Goal: Task Accomplishment & Management: Complete application form

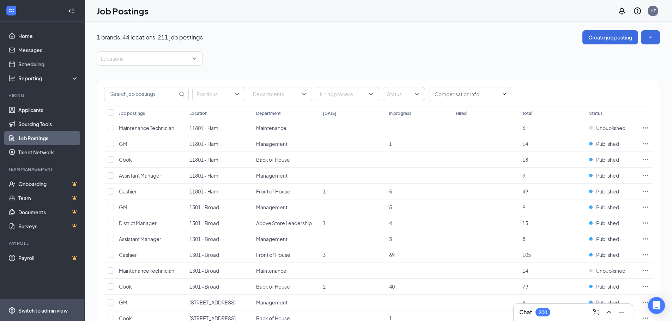
click at [37, 307] on div "Switch to admin view" at bounding box center [42, 310] width 49 height 7
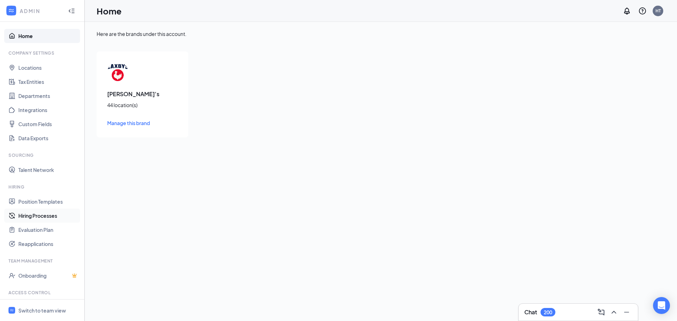
click at [37, 215] on link "Hiring Processes" at bounding box center [48, 216] width 60 height 14
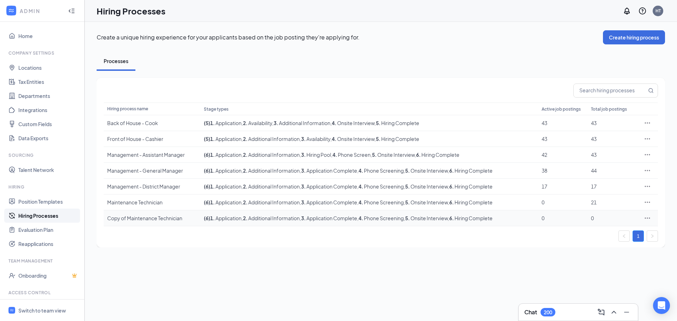
click at [137, 221] on div "Copy of Maintenance Technician" at bounding box center [152, 218] width 90 height 7
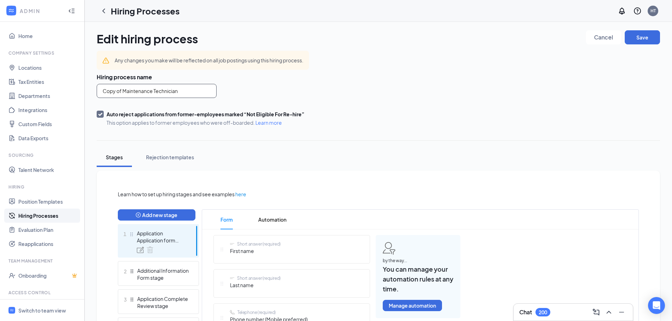
drag, startPoint x: 199, startPoint y: 90, endPoint x: 0, endPoint y: 0, distance: 217.9
click at [0, 38] on div "ADMIN Home Company Settings Locations Tax Entities Departments Integrations Cus…" at bounding box center [336, 282] width 672 height 564
type input "Bookkeeper"
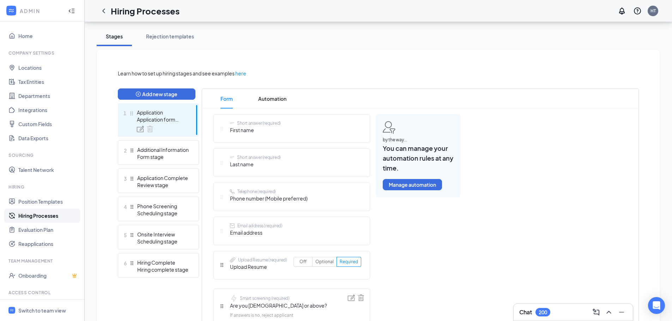
scroll to position [141, 0]
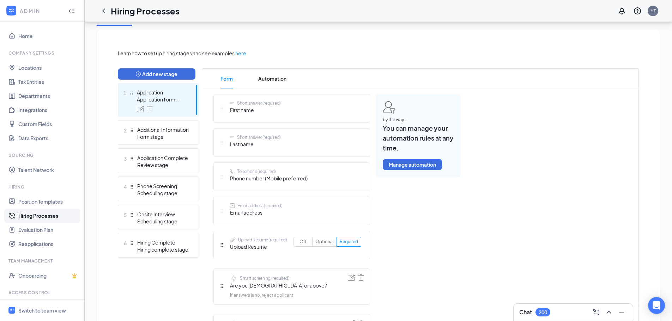
click at [37, 213] on link "Hiring Processes" at bounding box center [48, 216] width 60 height 14
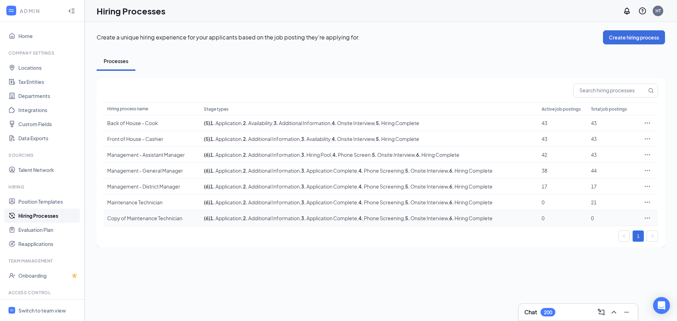
click at [144, 218] on div "Copy of Maintenance Technician" at bounding box center [152, 218] width 90 height 7
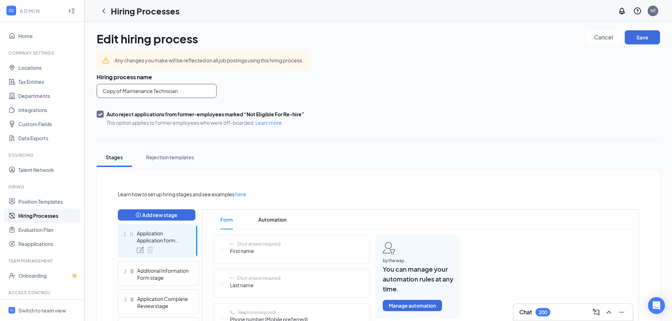
drag, startPoint x: 195, startPoint y: 92, endPoint x: 0, endPoint y: 52, distance: 198.7
click at [0, 59] on div "ADMIN Home Company Settings Locations Tax Entities Departments Integrations Cus…" at bounding box center [336, 282] width 672 height 564
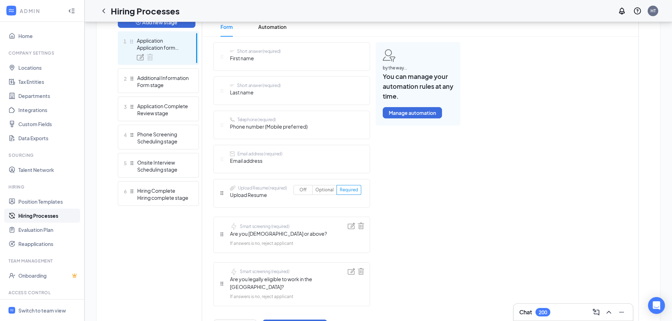
scroll to position [94, 0]
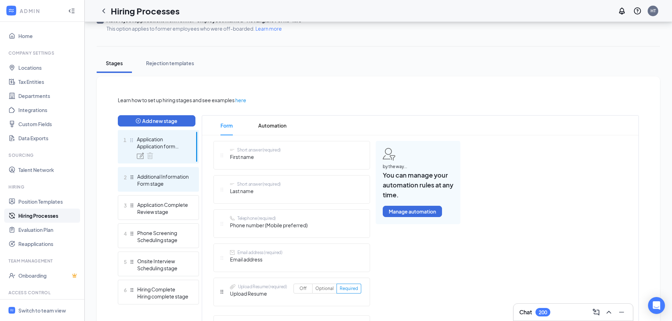
type input "Bookkeeper"
click at [166, 186] on div "Form stage" at bounding box center [162, 183] width 51 height 7
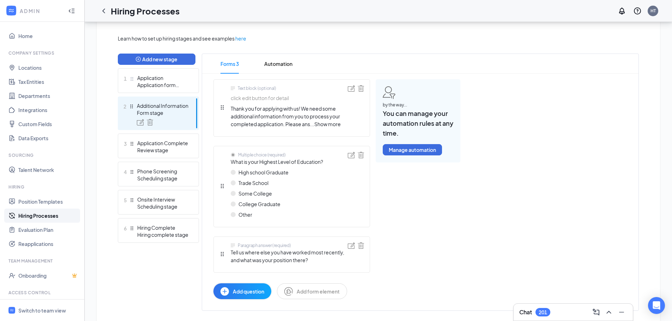
scroll to position [174, 0]
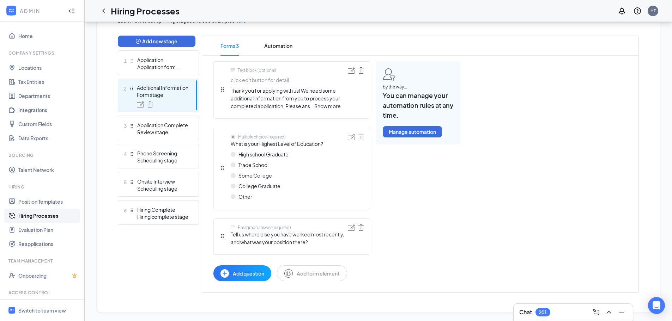
click at [328, 106] on span "Show more" at bounding box center [327, 106] width 26 height 6
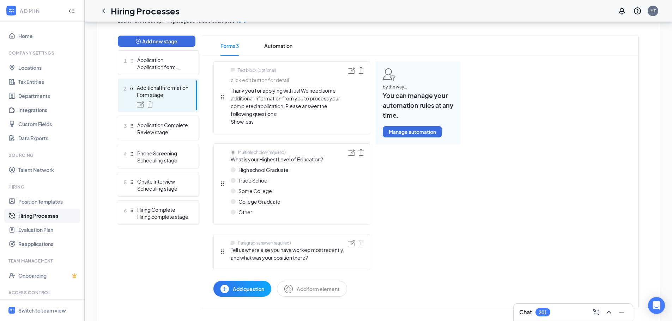
click at [233, 288] on span "Add question" at bounding box center [248, 289] width 31 height 8
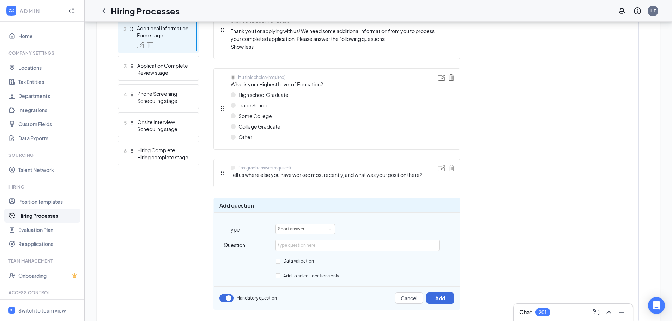
scroll to position [262, 0]
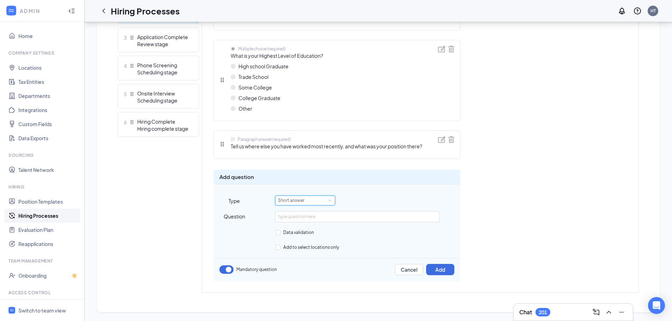
click at [315, 201] on div "Short answer" at bounding box center [305, 200] width 54 height 9
click at [304, 280] on li "Multiple choice" at bounding box center [305, 282] width 60 height 12
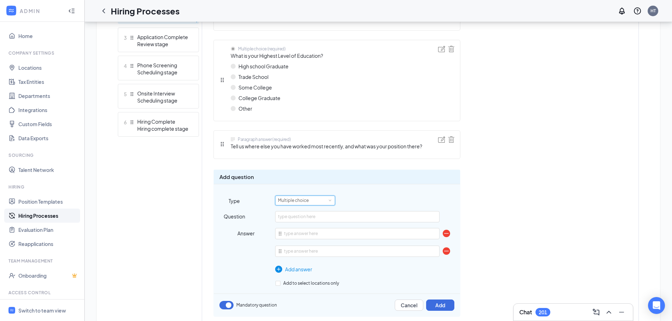
click at [327, 196] on div "Multiple choice" at bounding box center [305, 200] width 54 height 9
click at [415, 304] on button "Cancel" at bounding box center [409, 305] width 29 height 11
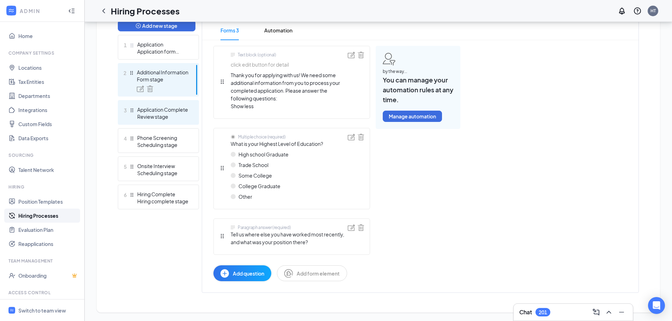
click at [148, 118] on div "Review stage" at bounding box center [162, 116] width 51 height 7
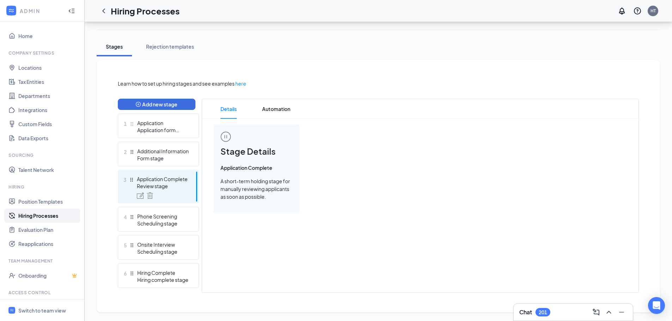
scroll to position [111, 0]
click at [172, 130] on div "Application form stage" at bounding box center [162, 130] width 51 height 7
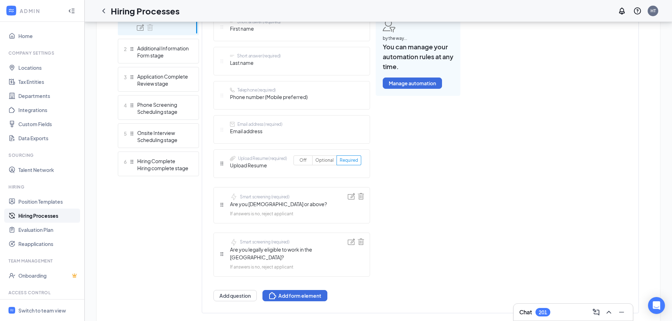
scroll to position [235, 0]
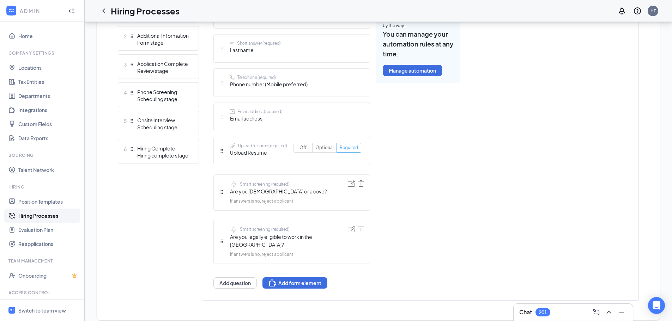
click at [352, 145] on span "Required" at bounding box center [349, 147] width 18 height 5
click at [340, 149] on input "Required" at bounding box center [340, 149] width 0 height 0
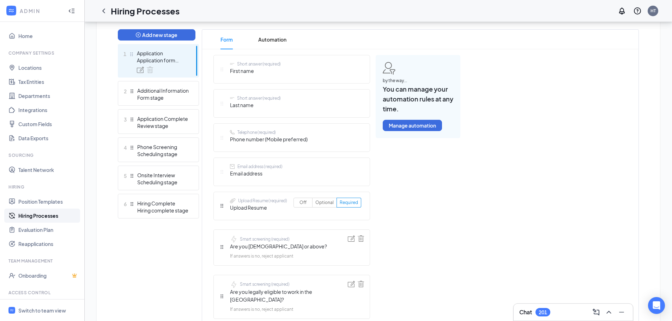
scroll to position [94, 0]
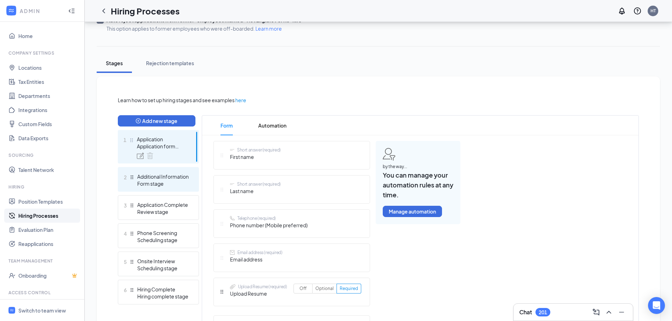
click at [157, 184] on div "Form stage" at bounding box center [162, 183] width 51 height 7
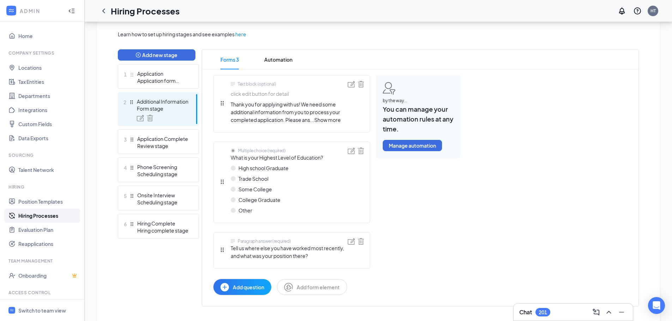
scroll to position [174, 0]
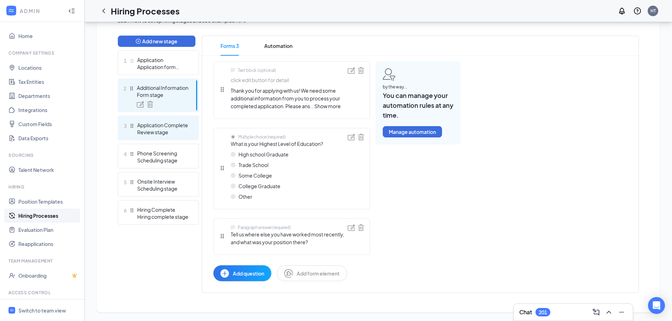
click at [157, 127] on div "Application Complete" at bounding box center [162, 125] width 51 height 7
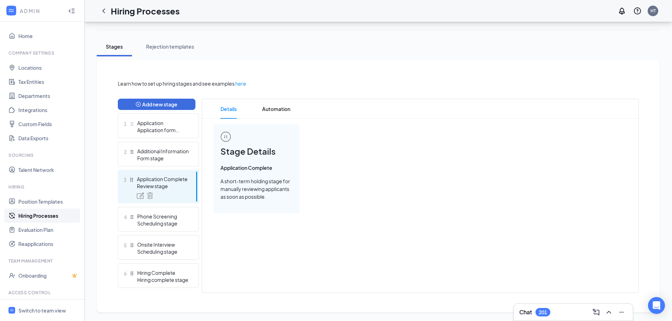
scroll to position [111, 0]
click at [154, 226] on div "Scheduling stage" at bounding box center [162, 223] width 51 height 7
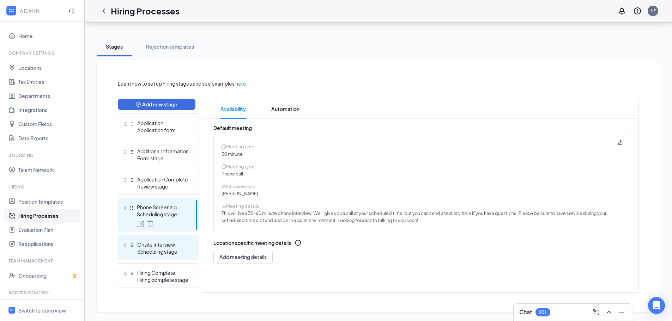
click at [138, 243] on div "Onsite Interview" at bounding box center [162, 244] width 51 height 7
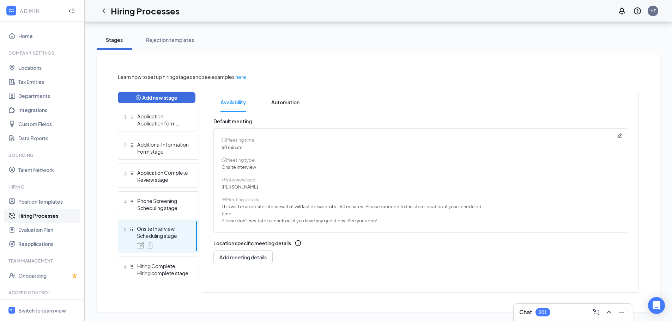
click at [619, 136] on icon "Pencil" at bounding box center [620, 136] width 6 height 6
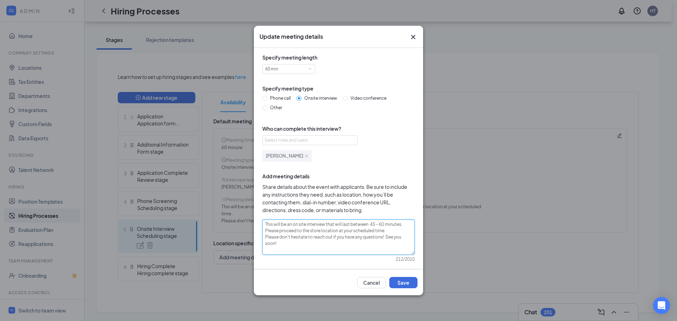
click at [311, 230] on textarea "This will be an on site interview that will last between 45 - 60 minutes. Pleas…" at bounding box center [338, 237] width 152 height 35
drag, startPoint x: 311, startPoint y: 230, endPoint x: 321, endPoint y: 231, distance: 9.9
click at [321, 231] on textarea "This will be an on site interview that will last between 45 - 60 minutes. Pleas…" at bounding box center [338, 237] width 152 height 35
type textarea "This will be an on site interview that will last between 45 - 60 minutes. Pleas…"
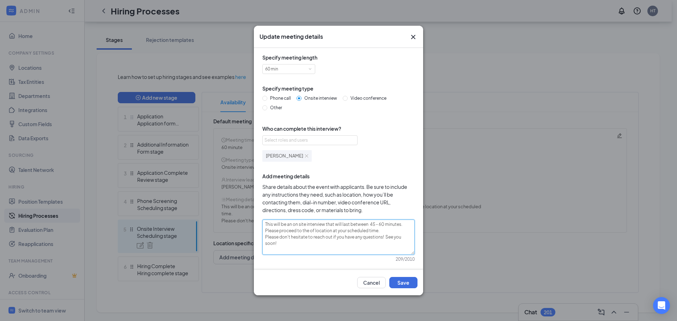
type textarea "This will be an on site interview that will last between 45 - 60 minutes. Pleas…"
click at [405, 284] on button "Save" at bounding box center [403, 282] width 28 height 11
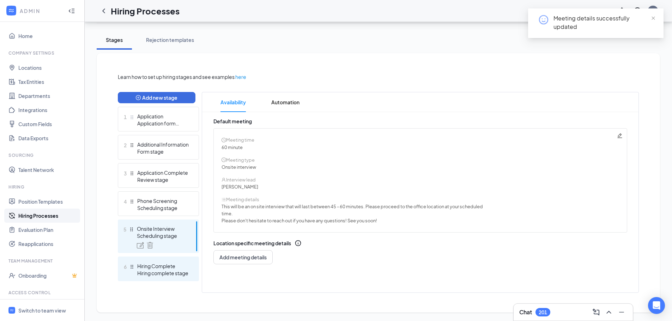
click at [158, 268] on div "Hiring Complete" at bounding box center [162, 266] width 51 height 7
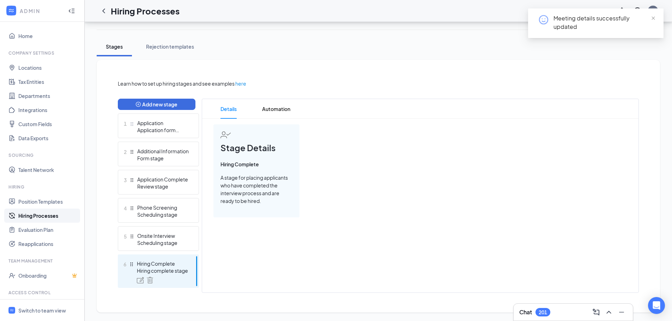
scroll to position [111, 0]
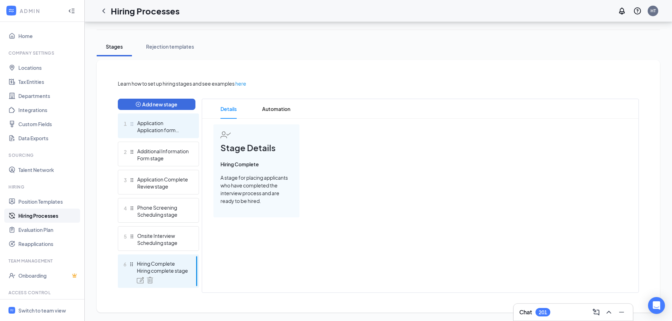
click at [164, 129] on div "Application form stage" at bounding box center [162, 130] width 51 height 7
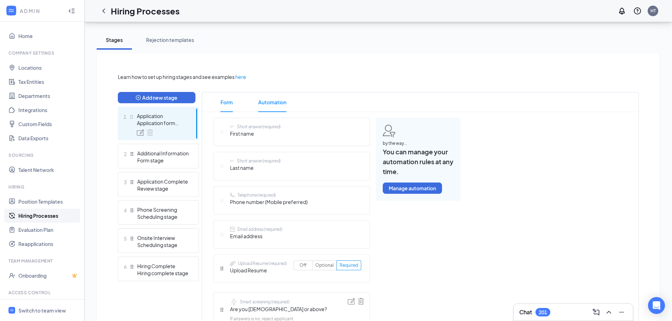
click at [280, 106] on span "Automation" at bounding box center [272, 102] width 28 height 20
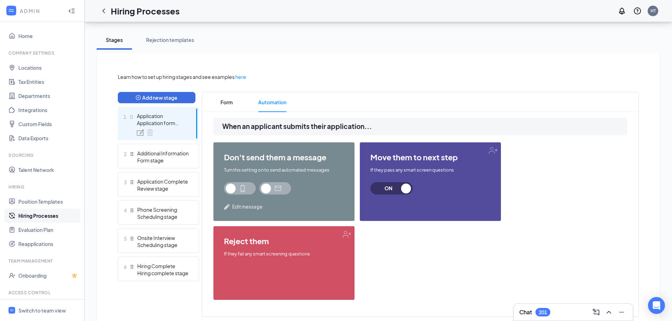
click at [246, 182] on div "don't send them a message Turn this setting on to send automated messages Edit …" at bounding box center [283, 181] width 141 height 79
click at [251, 189] on span at bounding box center [240, 188] width 32 height 12
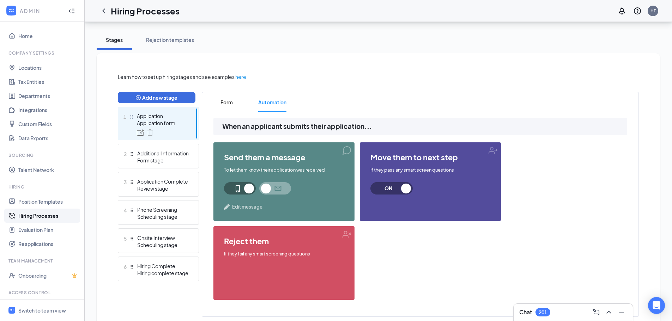
click at [280, 189] on span at bounding box center [275, 188] width 32 height 12
click at [148, 159] on div "Form stage" at bounding box center [162, 160] width 51 height 7
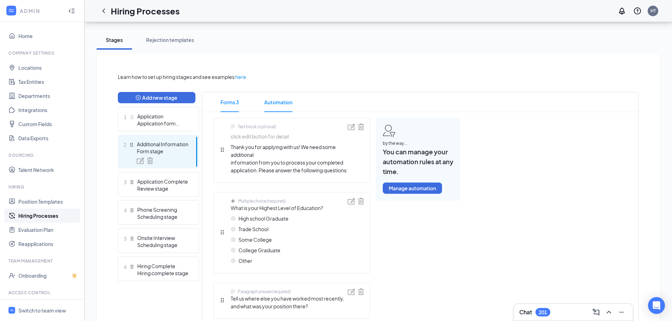
click at [291, 105] on span "Automation" at bounding box center [278, 102] width 28 height 20
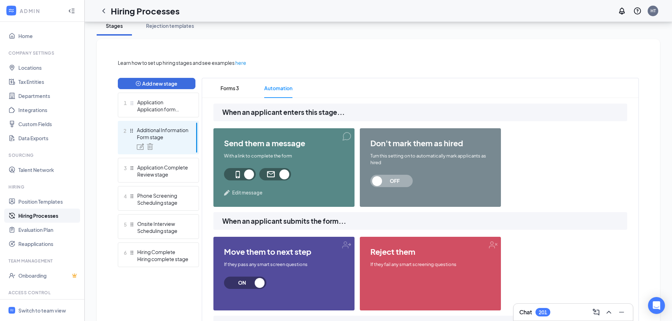
scroll to position [64, 0]
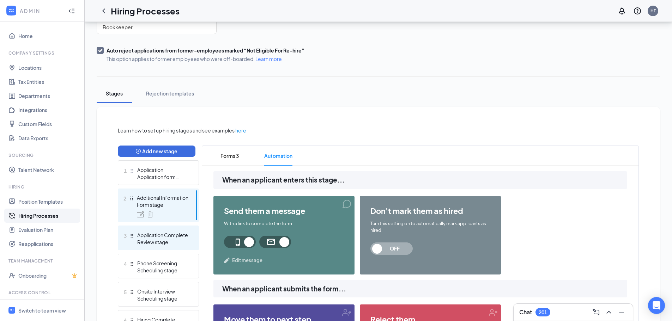
click at [166, 239] on div "Review stage" at bounding box center [162, 242] width 51 height 7
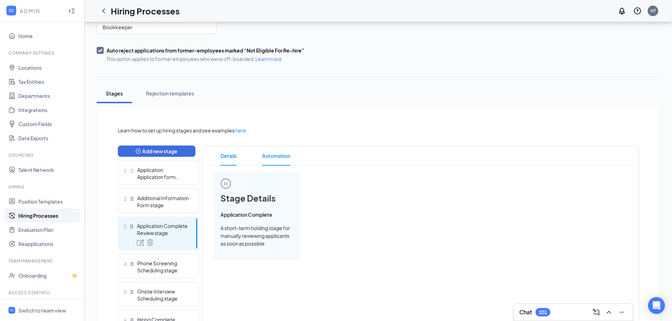
click at [281, 154] on span "Automation" at bounding box center [276, 156] width 28 height 20
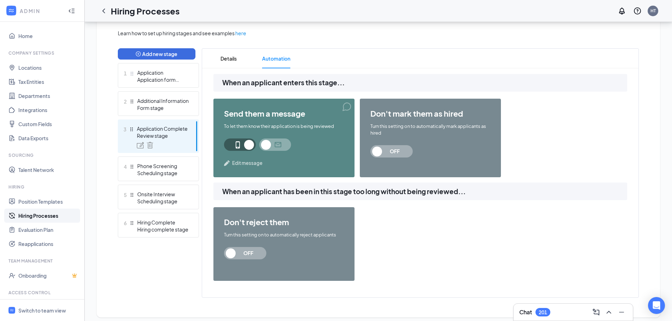
scroll to position [166, 0]
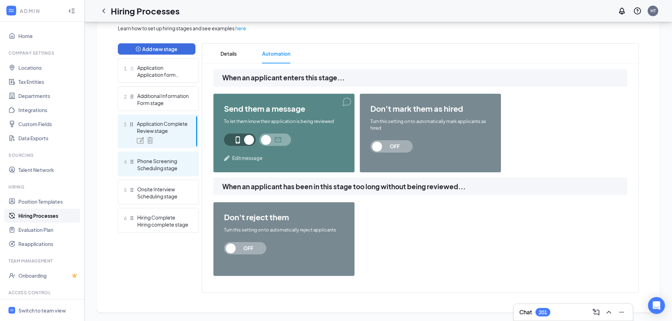
click at [140, 163] on div "Phone Screening" at bounding box center [162, 161] width 51 height 7
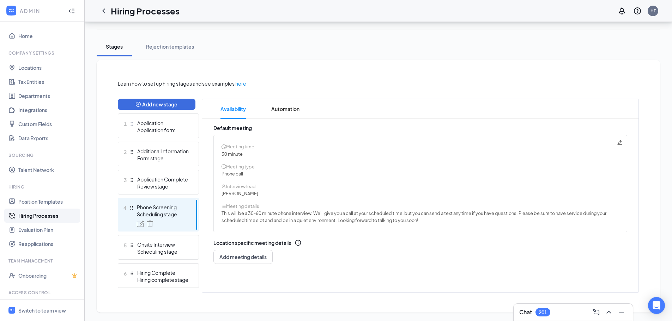
scroll to position [111, 0]
click at [277, 109] on span "Automation" at bounding box center [285, 109] width 28 height 20
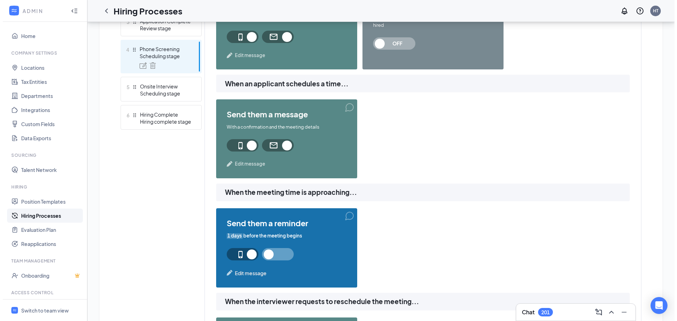
scroll to position [287, 0]
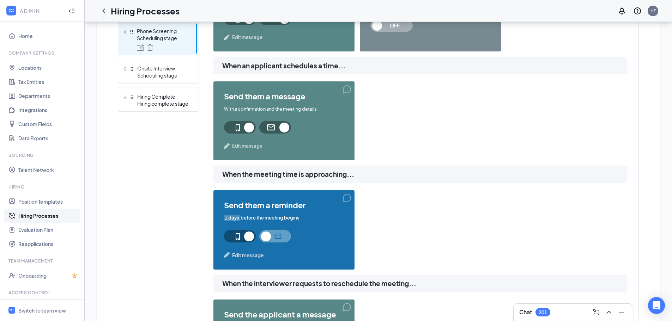
click at [254, 255] on span "Edit message" at bounding box center [248, 255] width 32 height 8
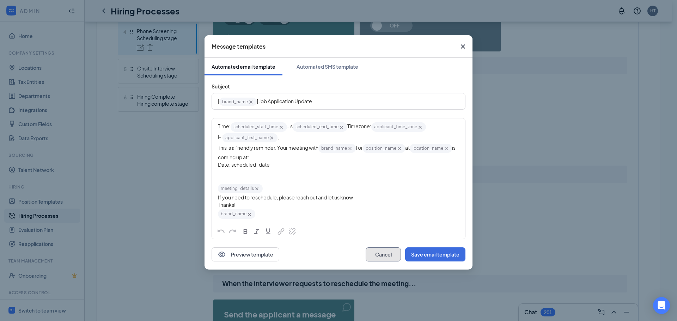
click at [394, 252] on button "Cancel" at bounding box center [383, 255] width 35 height 14
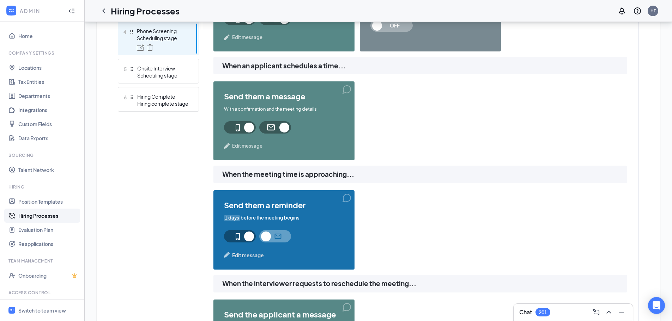
click at [245, 254] on span "Edit message" at bounding box center [248, 255] width 32 height 8
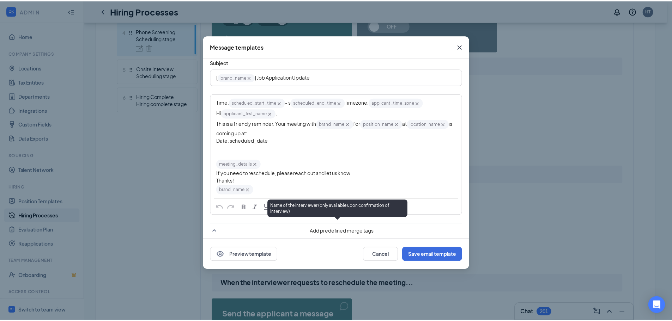
scroll to position [0, 0]
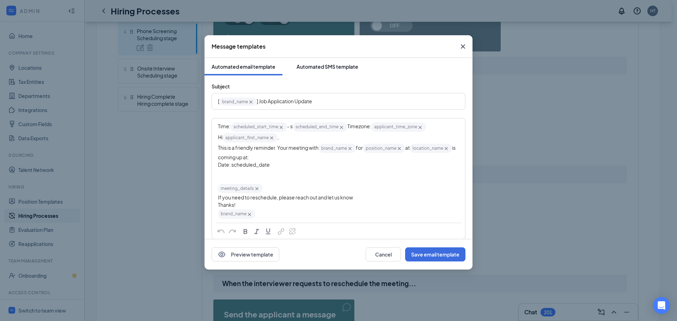
click at [328, 68] on div "Automated SMS template" at bounding box center [328, 66] width 62 height 7
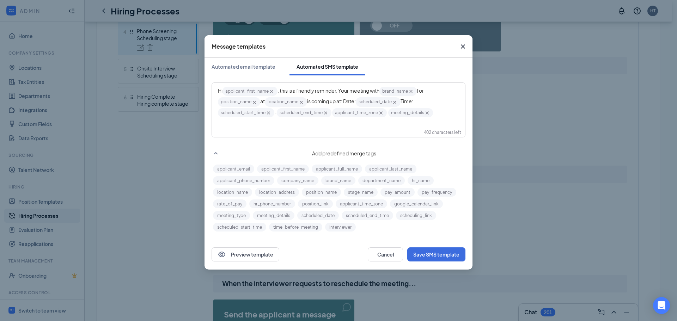
click at [395, 91] on span "brand_name‌‌‌‌ {{brand_name}}" at bounding box center [397, 91] width 37 height 9
click at [462, 44] on icon "Cross" at bounding box center [463, 46] width 8 height 8
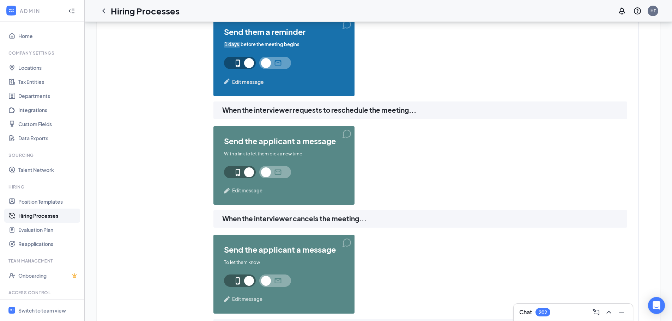
scroll to position [463, 0]
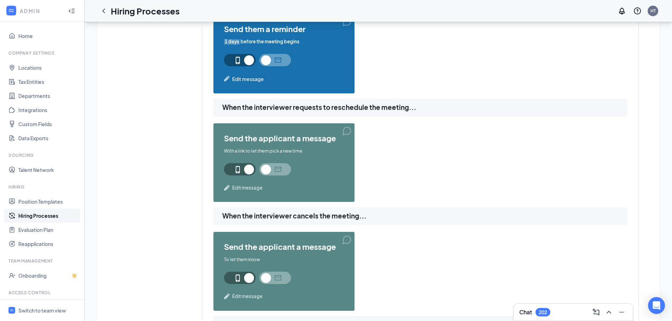
click at [282, 169] on span at bounding box center [275, 169] width 32 height 12
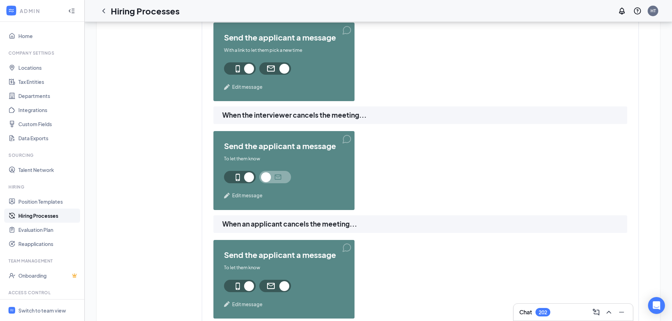
scroll to position [569, 0]
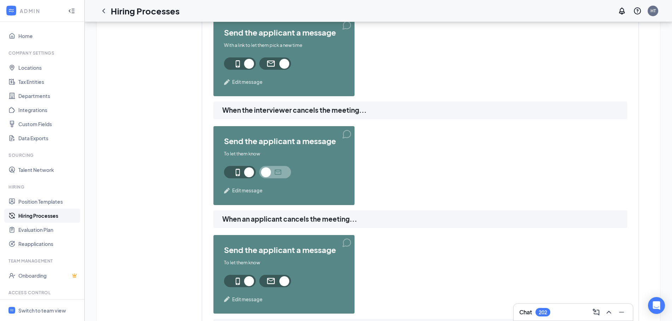
click at [281, 170] on span at bounding box center [275, 172] width 32 height 12
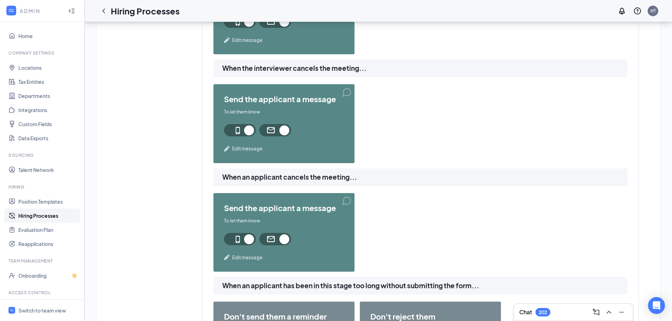
scroll to position [711, 0]
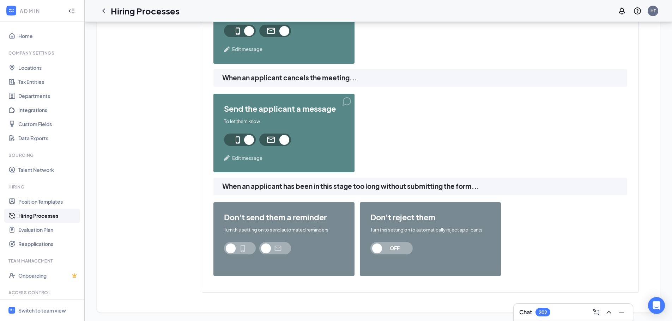
click at [245, 250] on span at bounding box center [240, 248] width 32 height 12
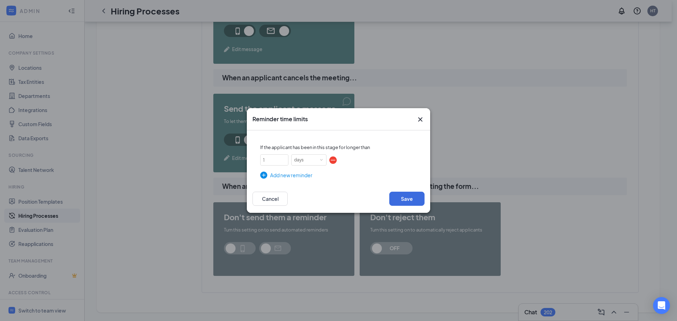
click at [421, 118] on icon "Cross" at bounding box center [420, 119] width 8 height 8
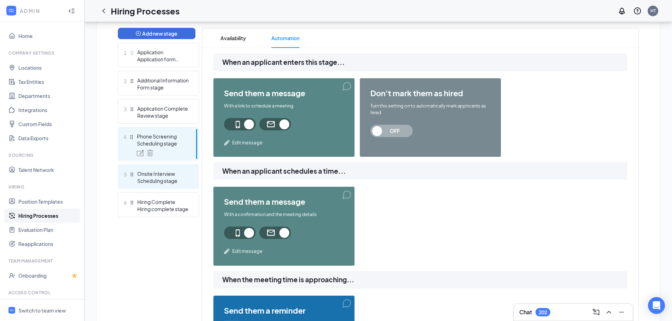
click at [164, 176] on div "Onsite Interview" at bounding box center [162, 173] width 51 height 7
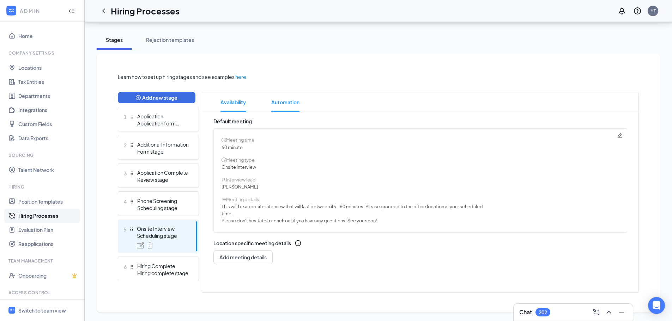
click at [284, 99] on span "Automation" at bounding box center [285, 102] width 28 height 20
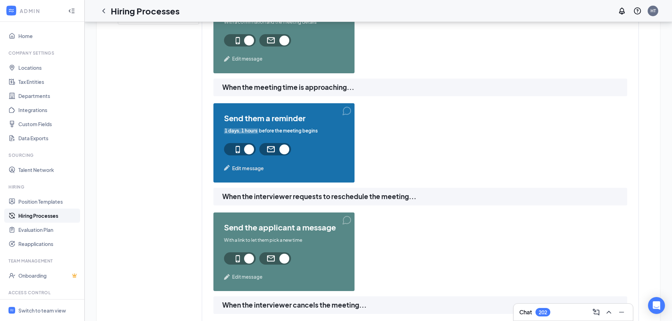
scroll to position [252, 0]
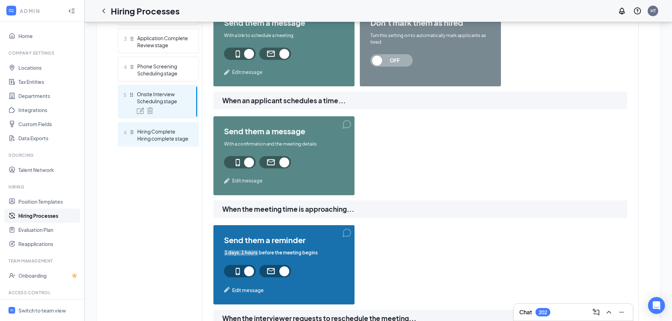
click at [160, 134] on div "Hiring Complete" at bounding box center [162, 131] width 51 height 7
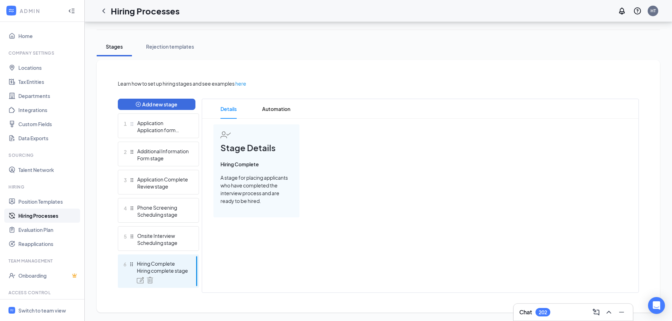
scroll to position [111, 0]
click at [282, 108] on span "Automation" at bounding box center [276, 109] width 28 height 20
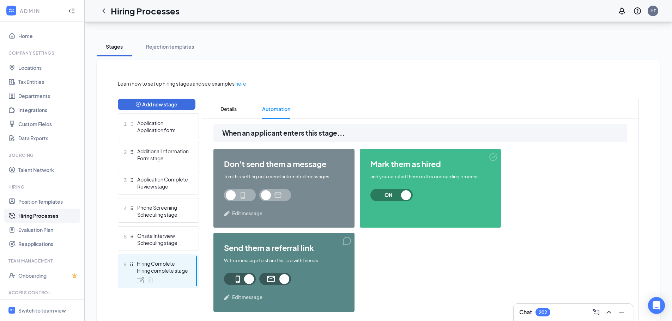
click at [248, 197] on span at bounding box center [240, 195] width 32 height 12
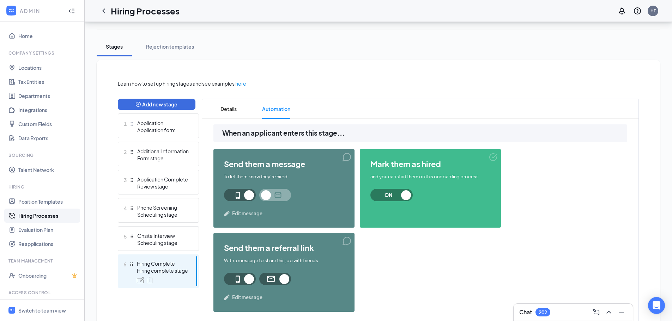
click at [282, 198] on span at bounding box center [275, 195] width 32 height 12
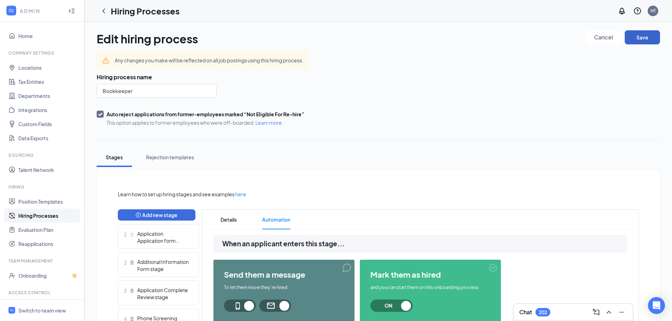
click at [648, 38] on button "Save" at bounding box center [642, 37] width 35 height 14
click at [640, 39] on button "Save" at bounding box center [642, 37] width 35 height 14
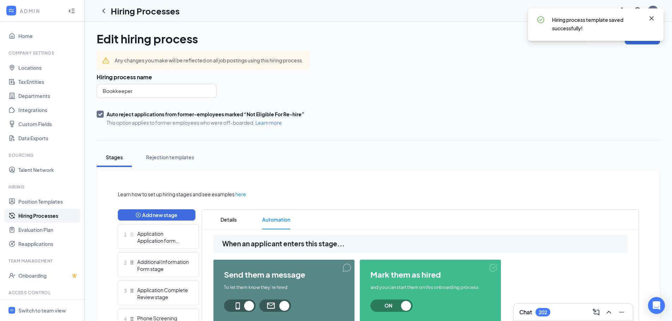
click at [650, 18] on icon "Cross" at bounding box center [651, 18] width 8 height 8
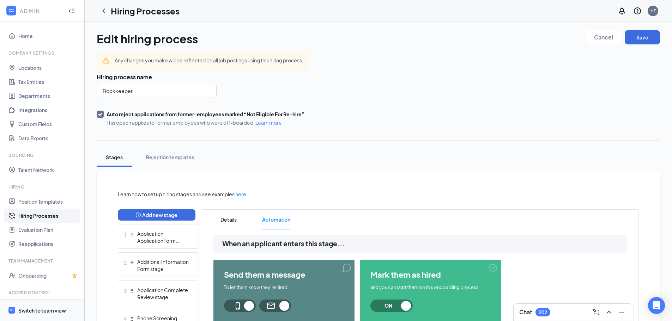
drag, startPoint x: 27, startPoint y: 309, endPoint x: 31, endPoint y: 305, distance: 5.2
click at [27, 309] on div "Switch to team view" at bounding box center [42, 310] width 48 height 7
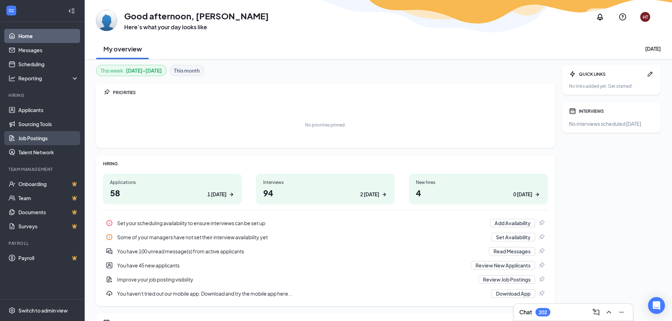
click at [31, 139] on link "Job Postings" at bounding box center [48, 138] width 60 height 14
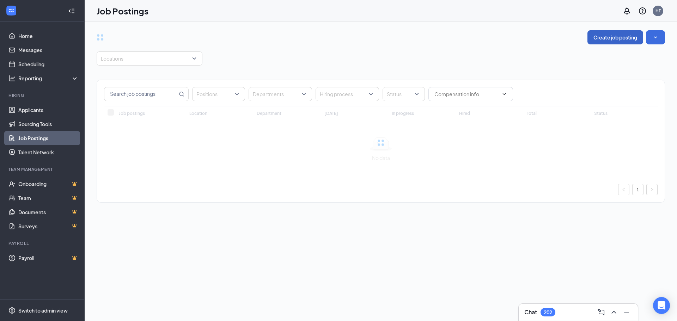
click at [619, 38] on button "Create job posting" at bounding box center [615, 37] width 56 height 14
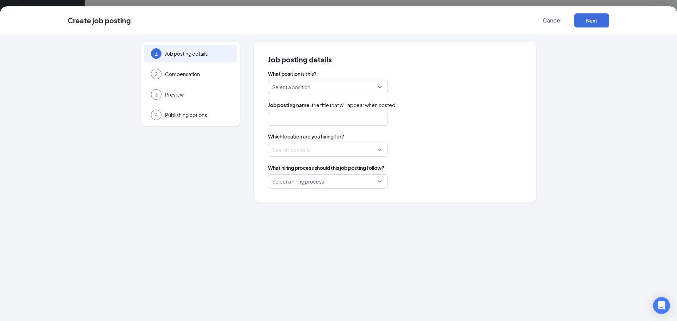
click at [289, 82] on input "search" at bounding box center [325, 86] width 106 height 13
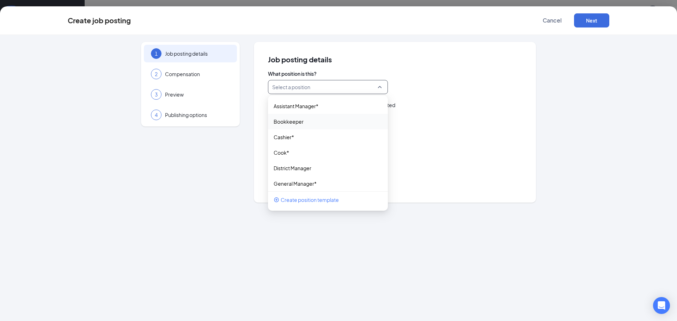
click at [295, 118] on div "Bookkeeper" at bounding box center [328, 122] width 120 height 16
type input "Bookkeeper"
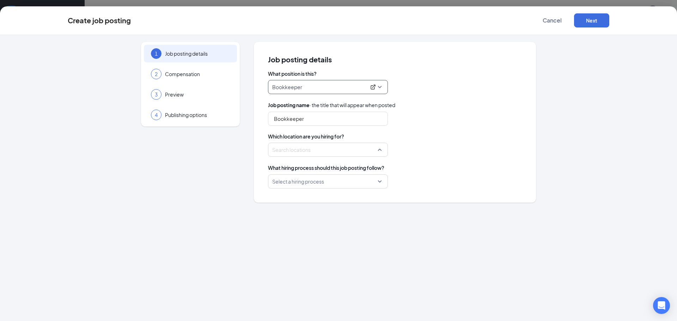
click at [303, 152] on div at bounding box center [326, 149] width 106 height 11
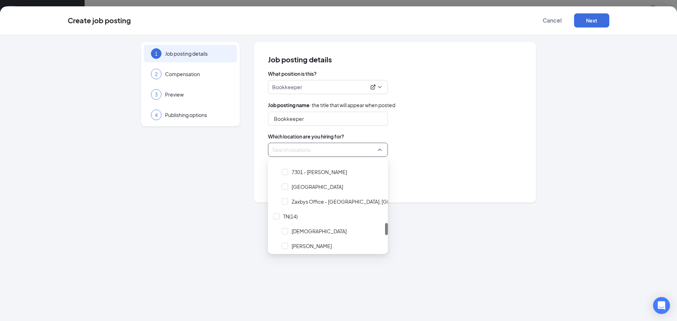
scroll to position [455, 0]
drag, startPoint x: 386, startPoint y: 167, endPoint x: 387, endPoint y: 229, distance: 62.1
click at [387, 229] on div at bounding box center [386, 229] width 3 height 12
click at [285, 202] on div at bounding box center [285, 202] width 6 height 6
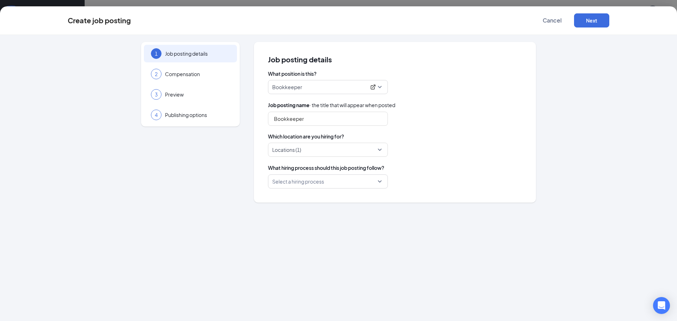
click at [442, 234] on div "1 Job posting details 2 Compensation 3 Preview 4 Publishing options Job posting…" at bounding box center [338, 178] width 677 height 286
click at [371, 183] on input "search" at bounding box center [325, 181] width 106 height 13
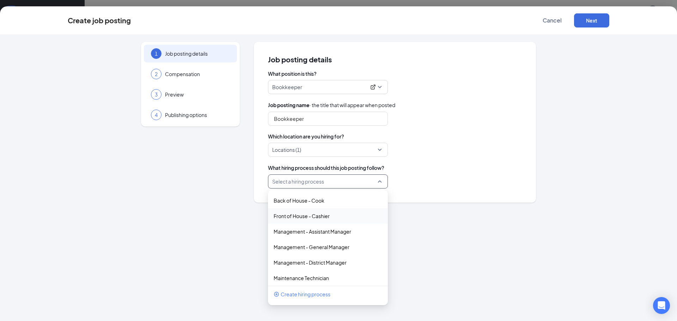
scroll to position [18, 0]
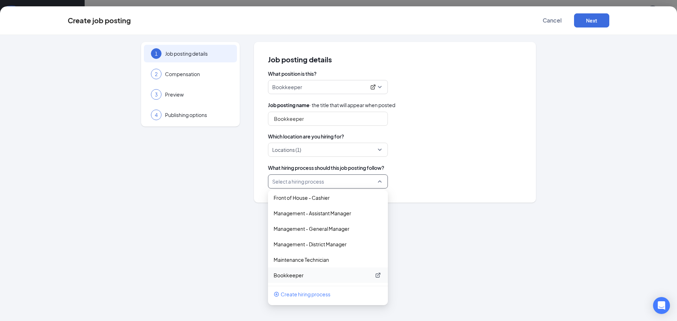
click at [293, 275] on p "Bookkeeper" at bounding box center [322, 275] width 97 height 7
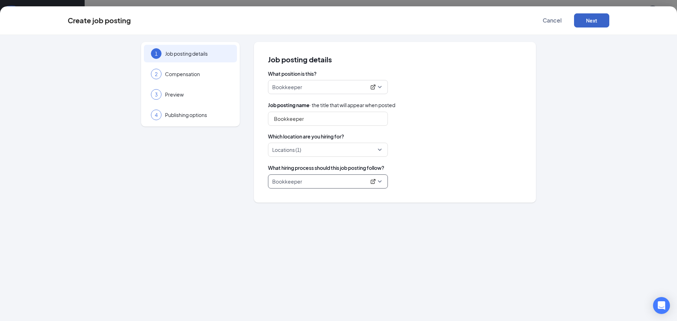
click at [591, 19] on button "Next" at bounding box center [591, 20] width 35 height 14
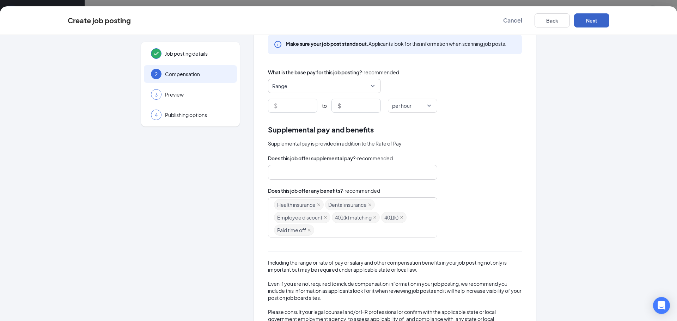
scroll to position [0, 0]
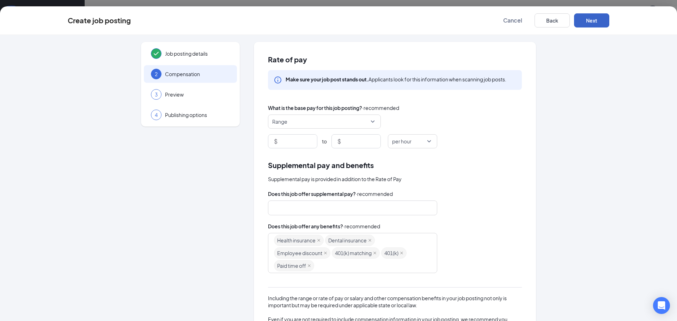
click at [427, 140] on span "per hour" at bounding box center [412, 141] width 41 height 13
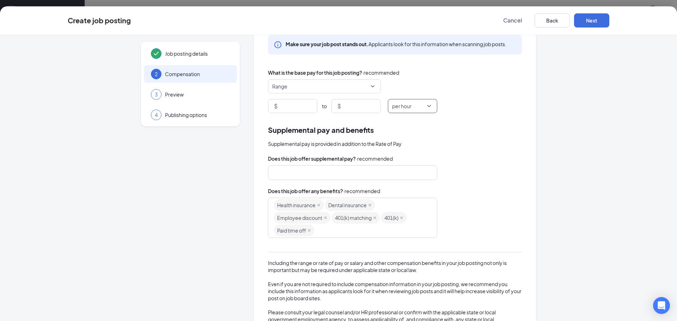
click at [334, 227] on div "Health insurance Dental insurance Employee discount 401(k) matching 401(k) Paid…" at bounding box center [349, 218] width 151 height 38
type input "h"
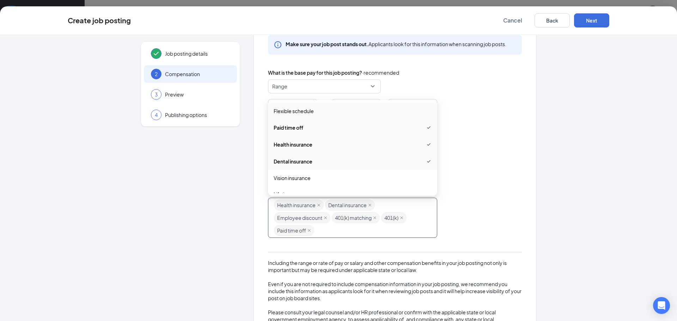
click at [569, 218] on div "Job posting details 2 Compensation 3 Preview 4 Publishing options Rate of pay M…" at bounding box center [339, 179] width 542 height 344
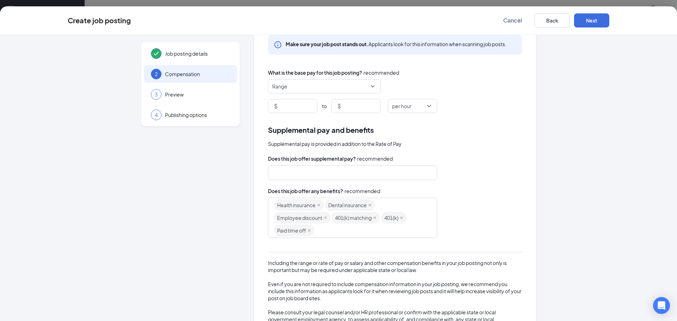
click at [369, 172] on div at bounding box center [349, 172] width 151 height 11
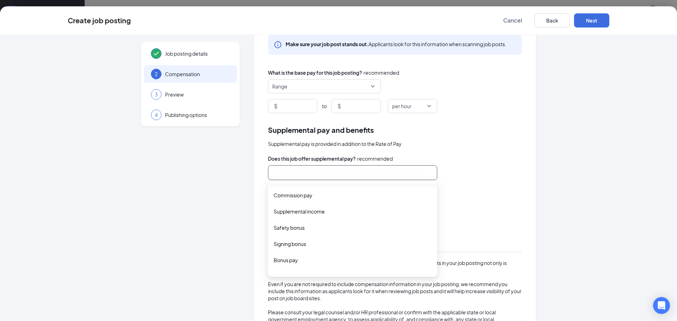
scroll to position [23, 0]
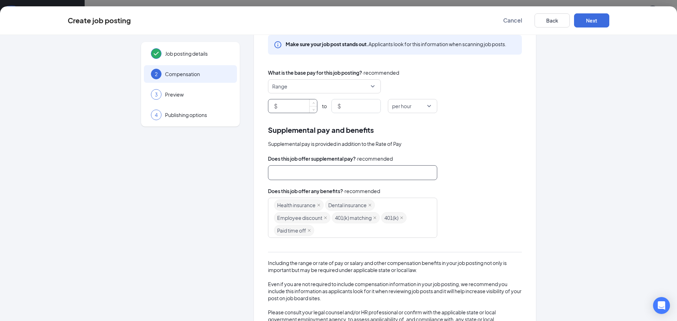
click at [299, 105] on input at bounding box center [298, 105] width 38 height 13
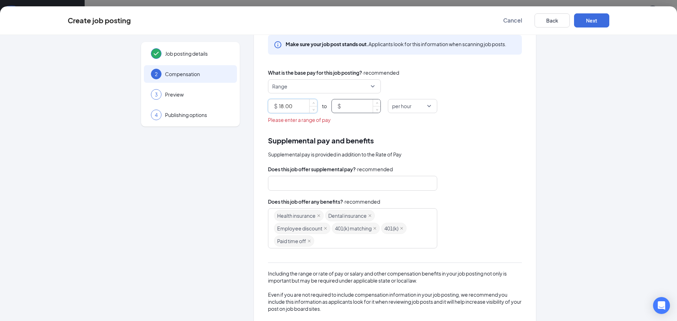
type input "18"
click at [361, 108] on input at bounding box center [361, 105] width 38 height 13
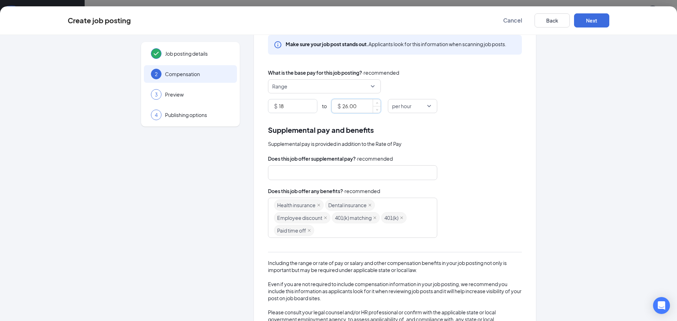
type input "26"
click at [454, 137] on div "Supplemental pay and benefits Supplemental pay is provided in addition to the R…" at bounding box center [395, 135] width 254 height 23
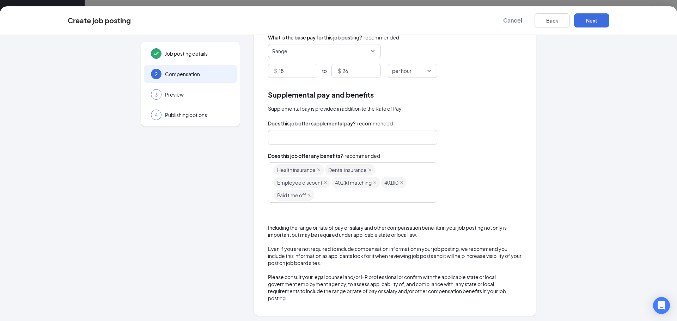
scroll to position [72, 0]
click at [348, 131] on div at bounding box center [349, 135] width 151 height 11
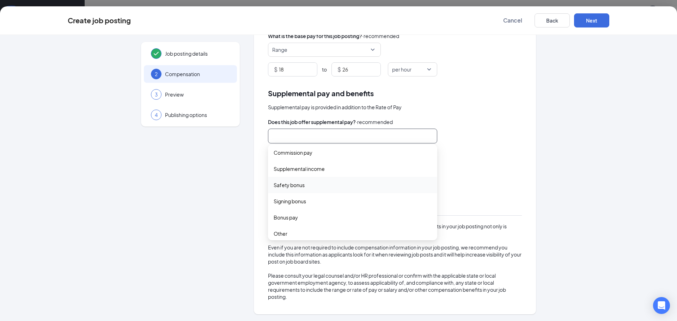
scroll to position [23, 0]
click at [337, 137] on div at bounding box center [349, 135] width 151 height 11
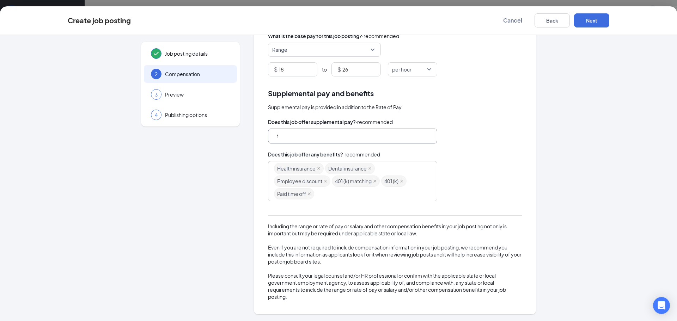
scroll to position [0, 0]
type input "No"
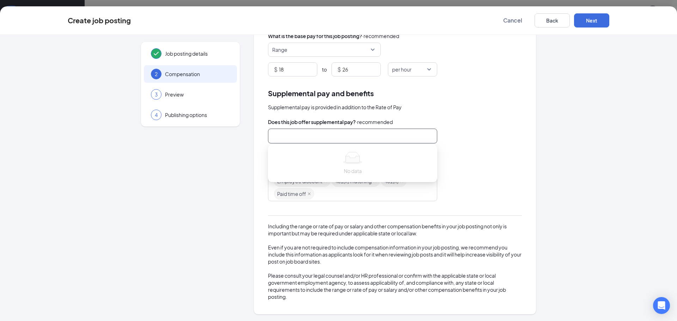
click at [528, 179] on div "Rate of pay Make sure your job post stands out. Applicants look for this inform…" at bounding box center [395, 142] width 282 height 344
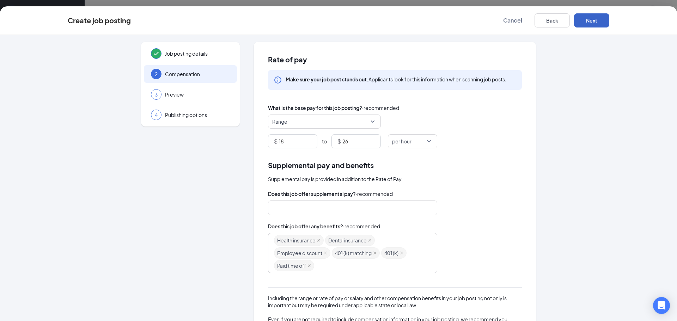
click at [596, 19] on button "Next" at bounding box center [591, 20] width 35 height 14
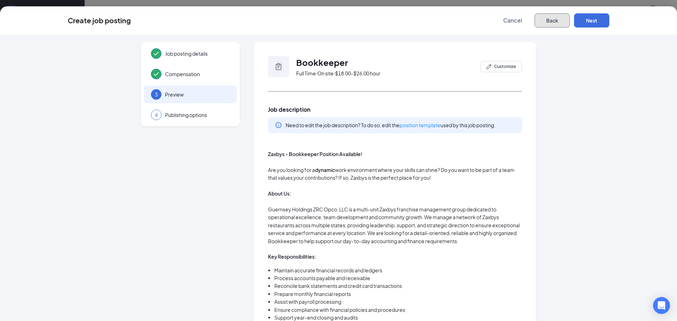
click at [552, 23] on button "Back" at bounding box center [552, 20] width 35 height 14
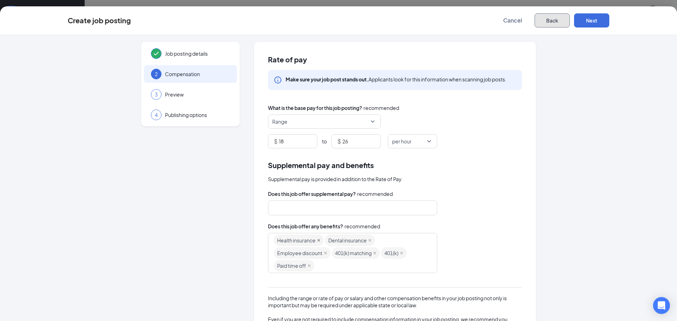
click at [317, 241] on icon "close" at bounding box center [318, 240] width 3 height 3
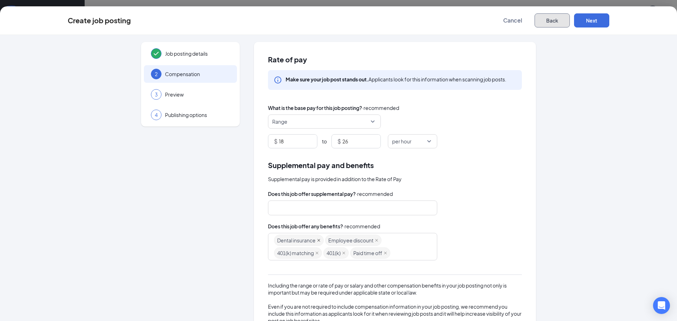
click at [316, 240] on span "Dental insurance" at bounding box center [299, 240] width 50 height 11
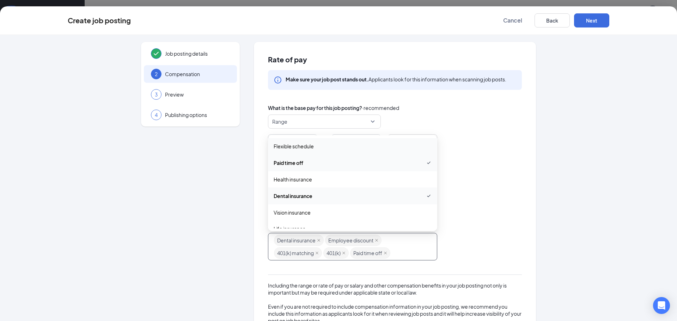
click at [415, 253] on div "Dental insurance Employee discount 401(k) matching 401(k) Paid time off" at bounding box center [349, 246] width 151 height 25
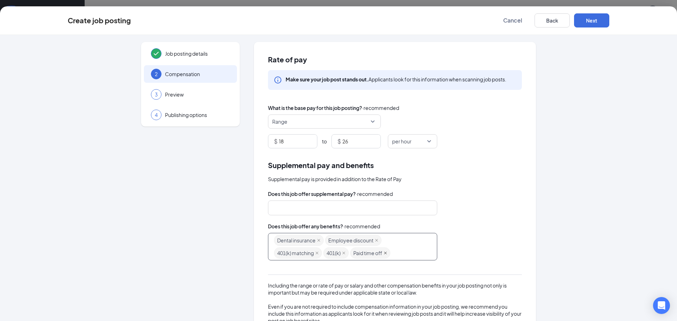
click at [384, 254] on icon "close" at bounding box center [385, 253] width 3 height 3
click at [375, 242] on icon "close" at bounding box center [377, 241] width 4 height 4
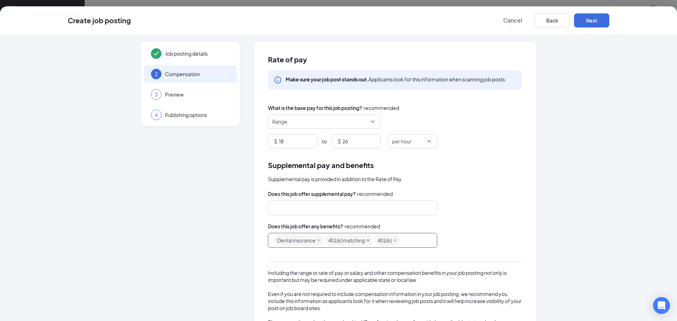
click at [367, 242] on icon "close" at bounding box center [368, 241] width 4 height 4
click at [345, 240] on icon "close" at bounding box center [346, 241] width 4 height 4
click at [319, 241] on span "Dental insurance" at bounding box center [299, 240] width 50 height 11
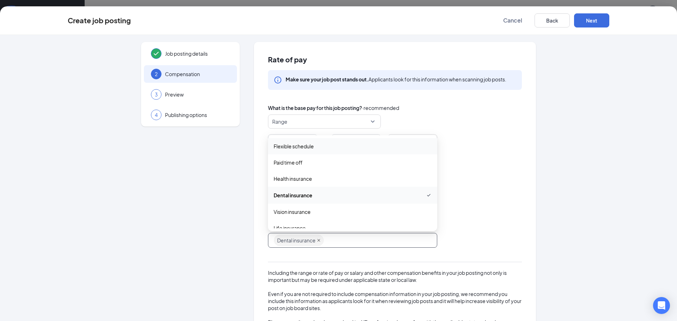
click at [318, 239] on icon "close" at bounding box center [319, 241] width 4 height 4
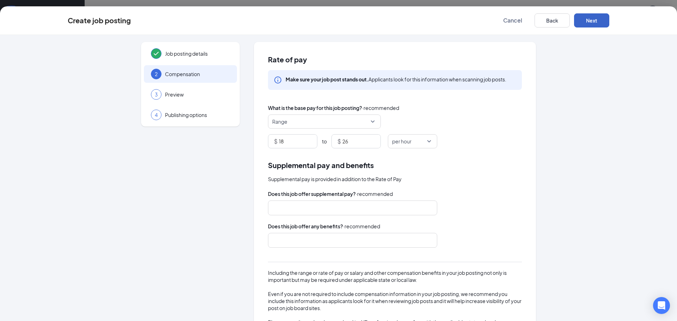
click at [596, 24] on button "Next" at bounding box center [591, 20] width 35 height 14
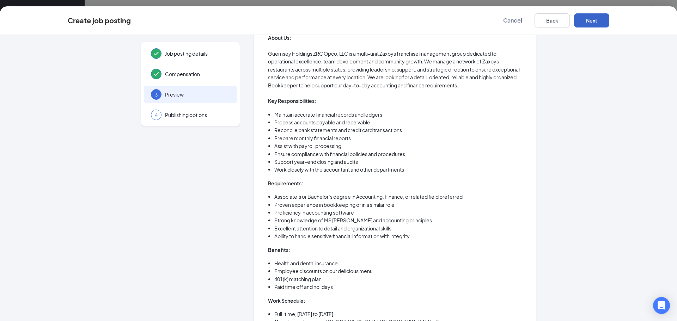
scroll to position [53, 0]
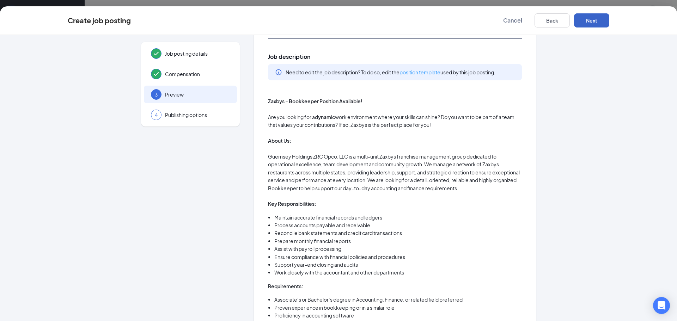
click at [598, 22] on button "Next" at bounding box center [591, 20] width 35 height 14
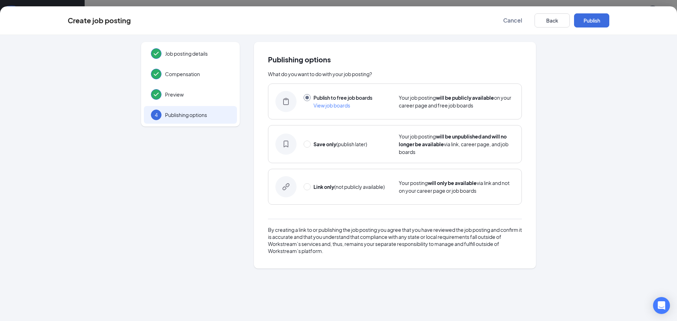
scroll to position [0, 0]
click at [325, 106] on span "View job boards" at bounding box center [331, 105] width 37 height 6
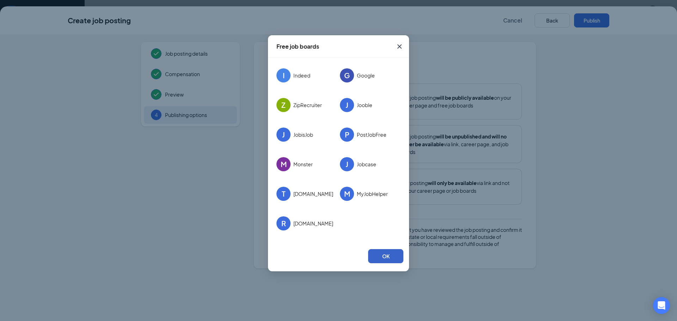
click at [391, 254] on button "OK" at bounding box center [385, 256] width 35 height 14
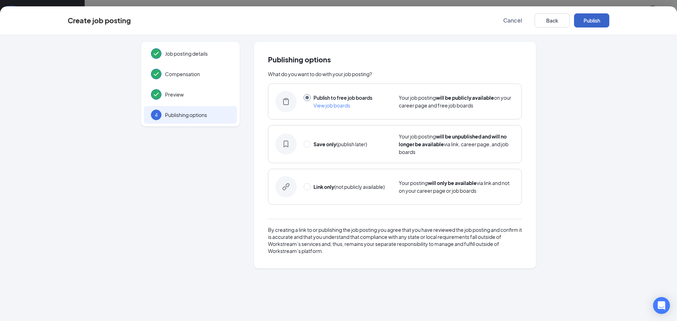
click at [594, 21] on button "Publish" at bounding box center [591, 20] width 35 height 14
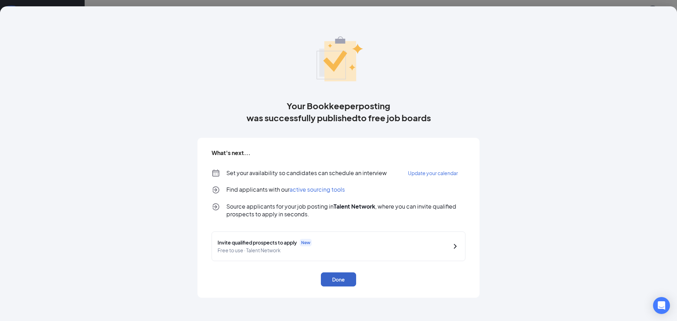
click at [339, 285] on button "Done" at bounding box center [338, 280] width 35 height 14
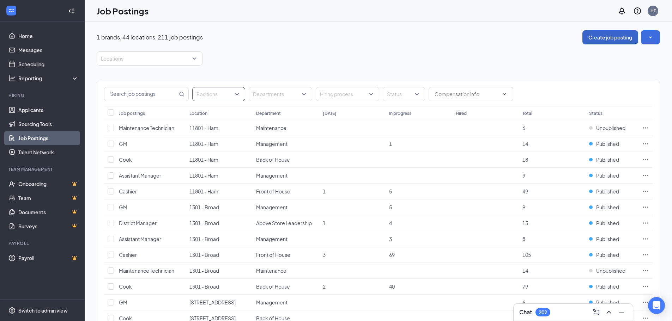
click at [224, 95] on div at bounding box center [215, 94] width 42 height 11
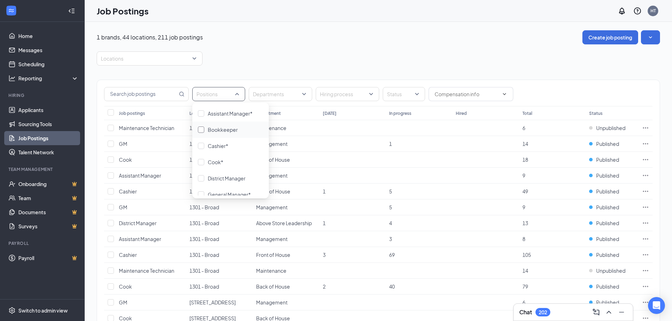
click at [226, 126] on div "Bookkeeper" at bounding box center [223, 130] width 30 height 8
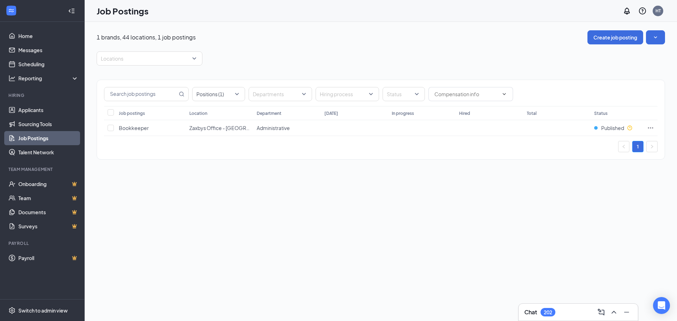
click at [154, 176] on div "1 brands, 44 locations, 1 job postings Create job posting Locations Positions (…" at bounding box center [381, 171] width 592 height 299
click at [112, 128] on input "checkbox" at bounding box center [111, 128] width 6 height 6
checkbox input "true"
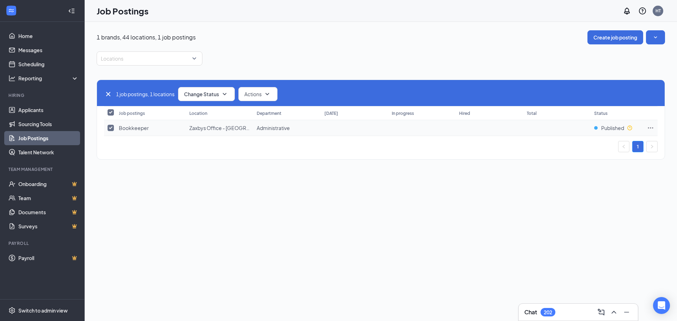
click at [203, 128] on span "Zaxbys Office - [GEOGRAPHIC_DATA], [GEOGRAPHIC_DATA]" at bounding box center [259, 128] width 141 height 6
click at [654, 128] on icon "Ellipses" at bounding box center [650, 127] width 7 height 7
click at [458, 198] on div "1 brands, 44 locations, 1 job postings Create job posting Locations 1 job posti…" at bounding box center [381, 171] width 592 height 299
click at [613, 130] on span "Published" at bounding box center [612, 127] width 23 height 7
click at [588, 150] on p "Your position is publicly available on your career page and job boards." at bounding box center [587, 154] width 95 height 12
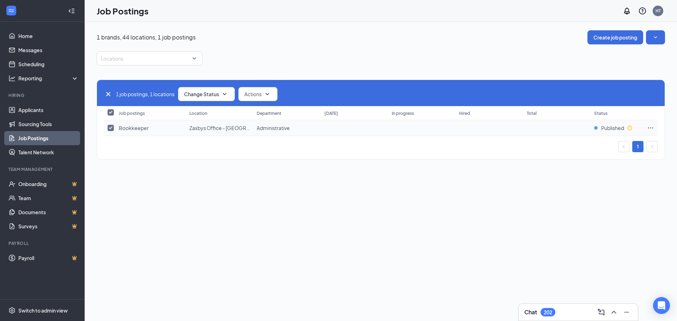
click at [652, 129] on icon "Ellipses" at bounding box center [650, 127] width 7 height 7
click at [569, 190] on span "Link to job posting" at bounding box center [574, 188] width 41 height 6
